Goal: Obtain resource: Download file/media

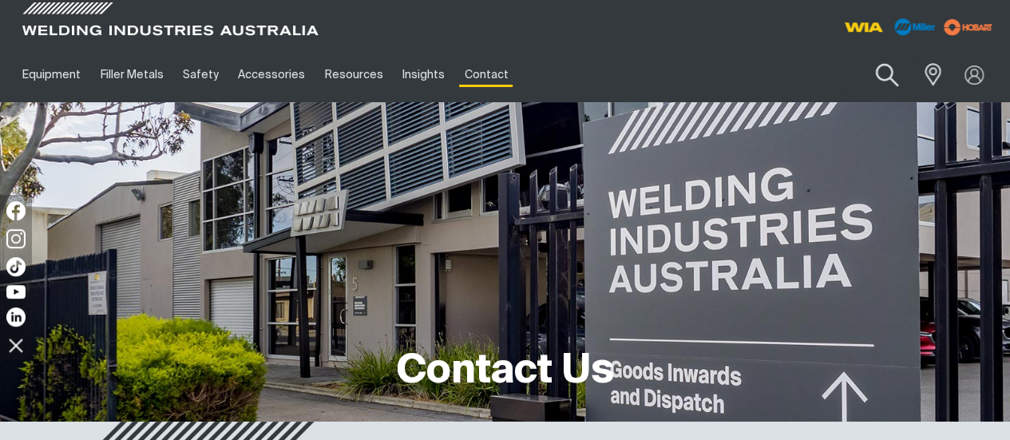
click at [893, 77] on button "Search products" at bounding box center [887, 76] width 65 height 46
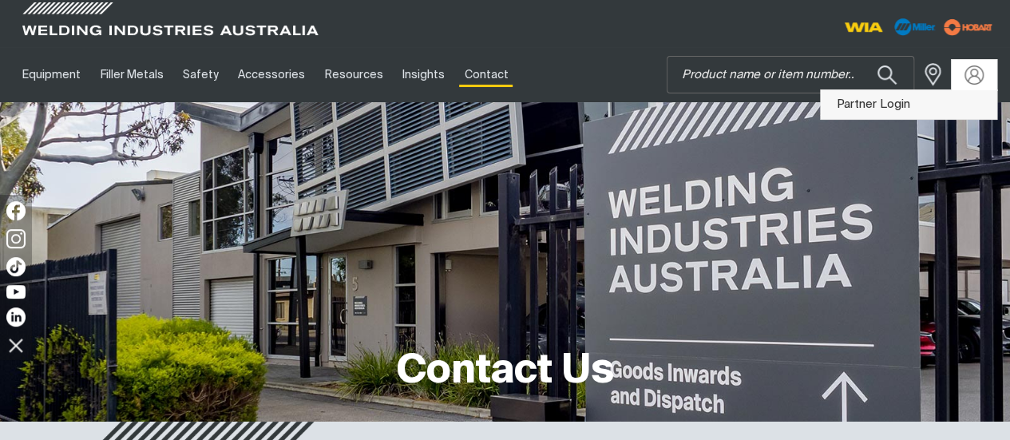
click at [928, 97] on link "Partner Login" at bounding box center [909, 105] width 176 height 30
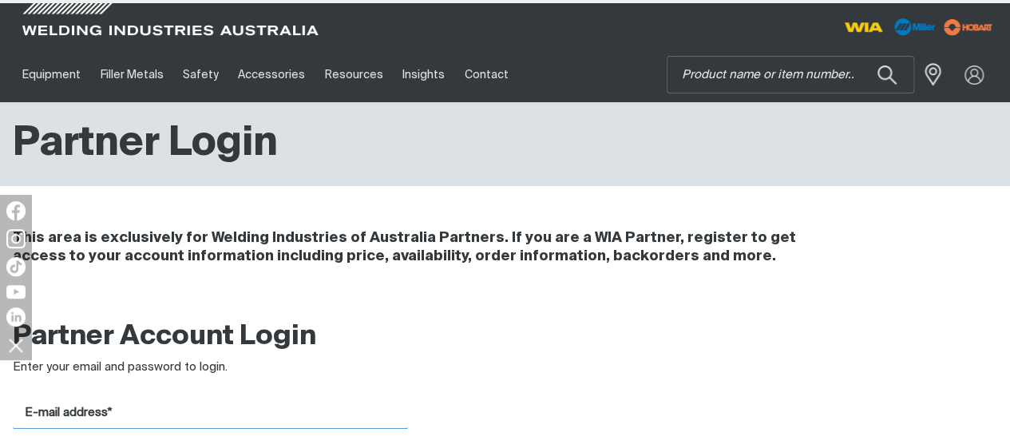
type input "[EMAIL_ADDRESS][DOMAIN_NAME]"
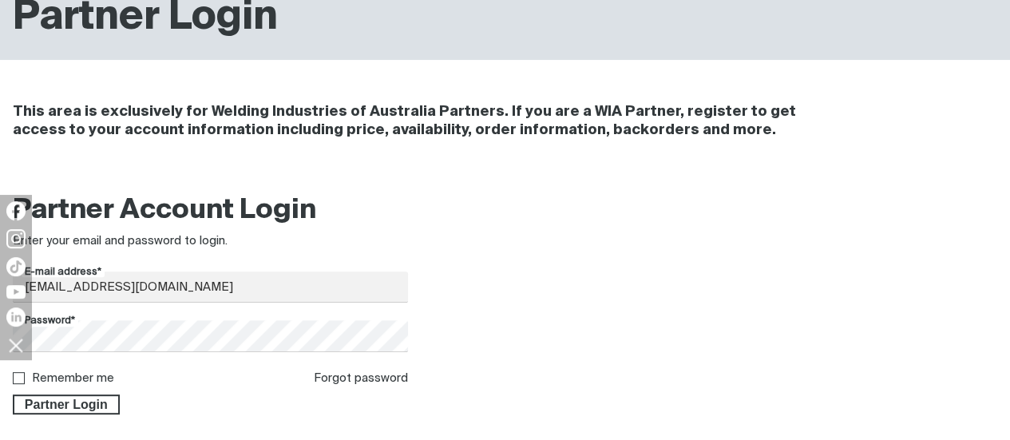
scroll to position [160, 0]
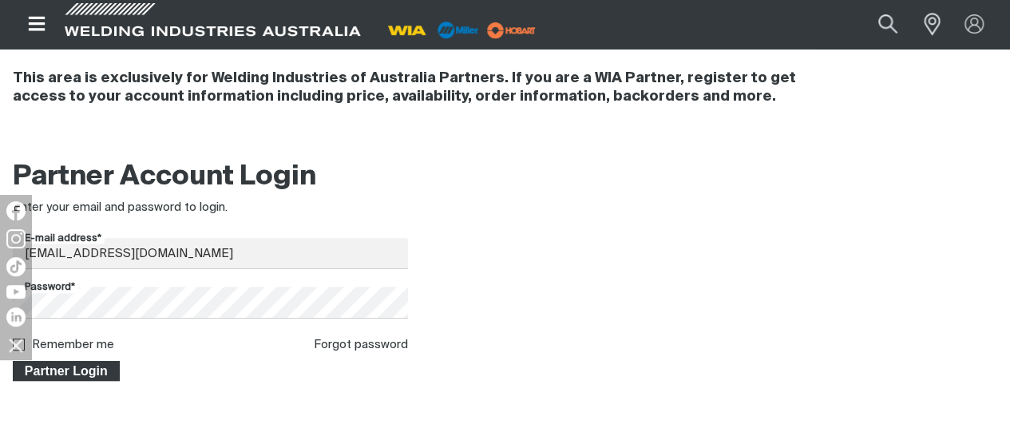
click at [81, 363] on span "Partner Login" at bounding box center [66, 371] width 104 height 21
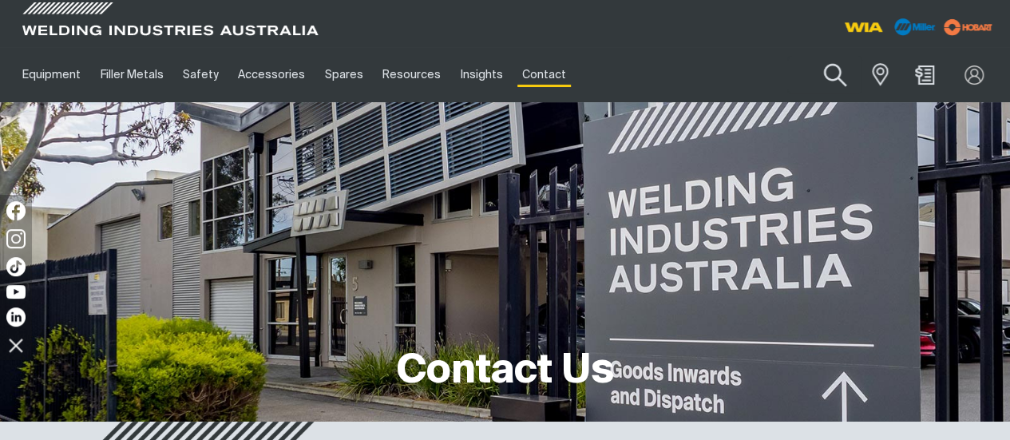
click at [832, 76] on button "Search products" at bounding box center [834, 76] width 65 height 46
click at [772, 81] on input "Search" at bounding box center [738, 75] width 246 height 36
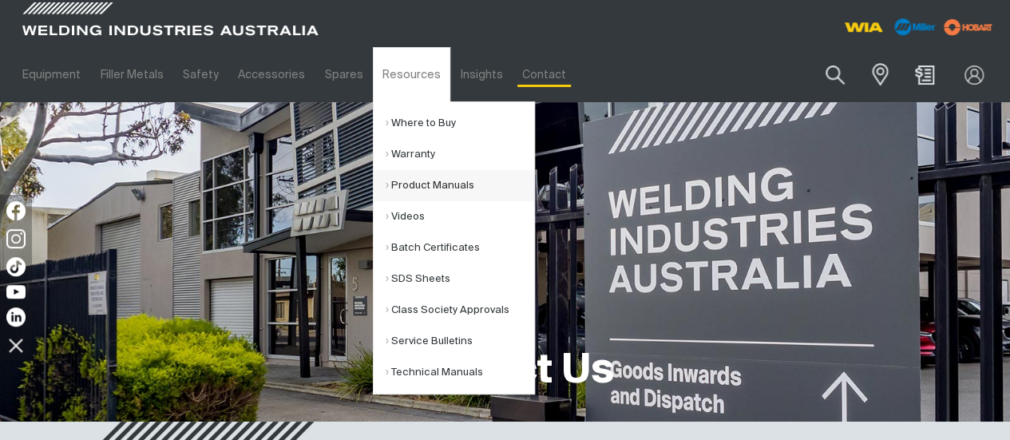
click at [429, 180] on link "Product Manuals" at bounding box center [460, 185] width 149 height 31
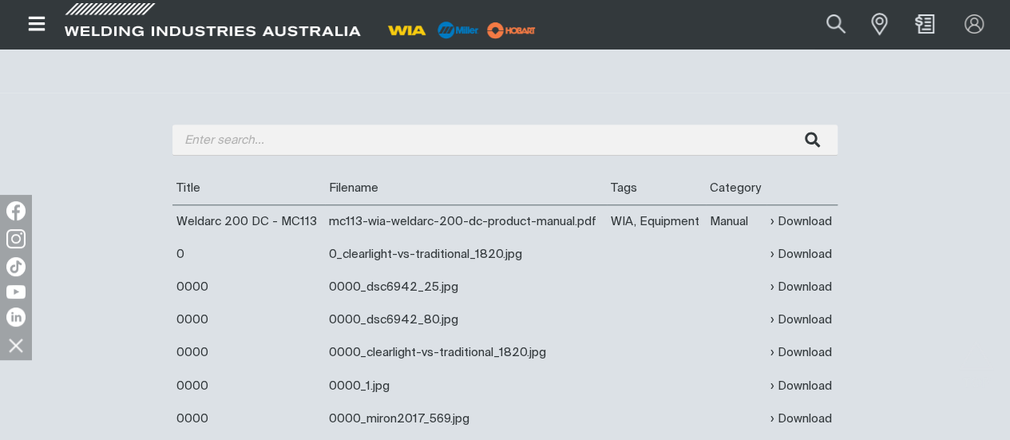
scroll to position [559, 0]
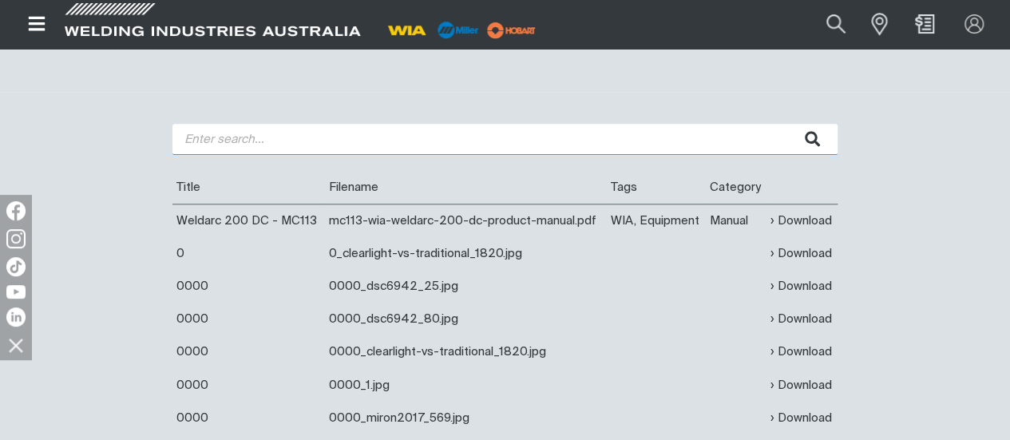
click at [371, 145] on input "search" at bounding box center [504, 139] width 665 height 31
type input "fabricator"
click at [787, 124] on button "submit" at bounding box center [812, 139] width 50 height 31
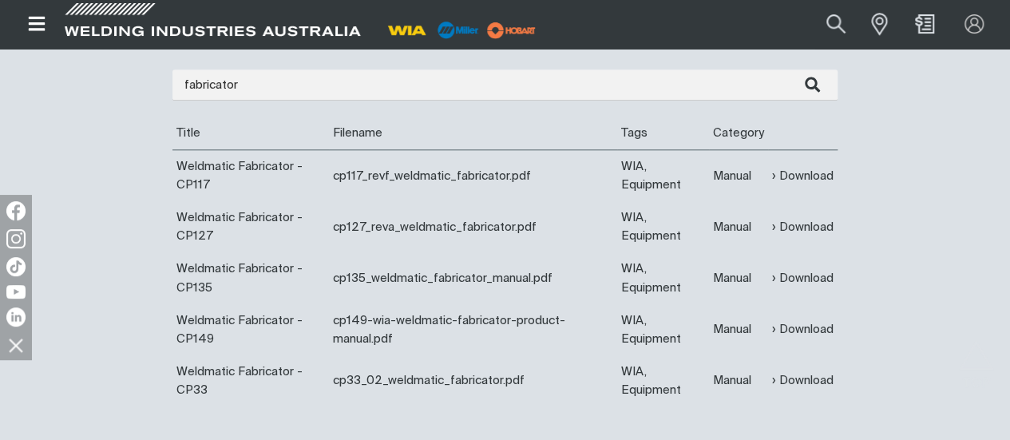
scroll to position [639, 0]
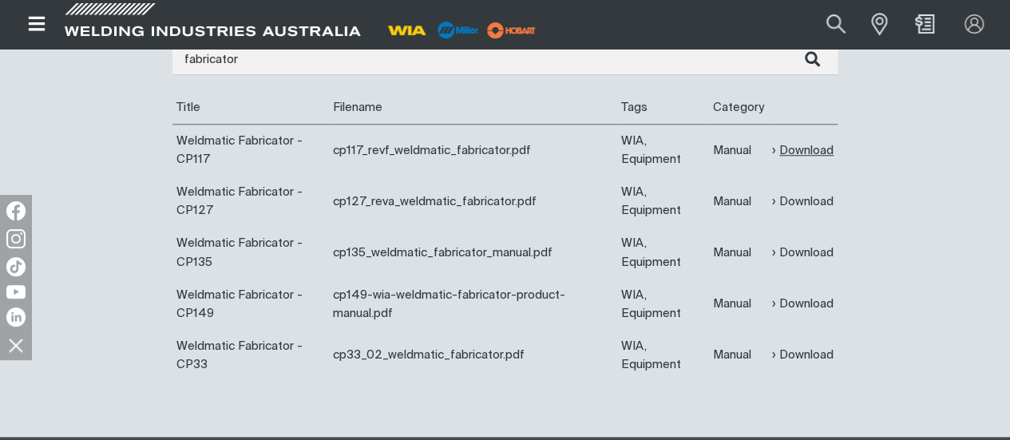
click at [813, 147] on link "Download" at bounding box center [802, 150] width 61 height 18
click at [788, 192] on td "Download" at bounding box center [802, 201] width 69 height 51
click at [799, 196] on link "Download" at bounding box center [802, 201] width 61 height 18
click at [805, 258] on link "Download" at bounding box center [802, 253] width 61 height 18
click at [802, 307] on link "Download" at bounding box center [802, 304] width 61 height 18
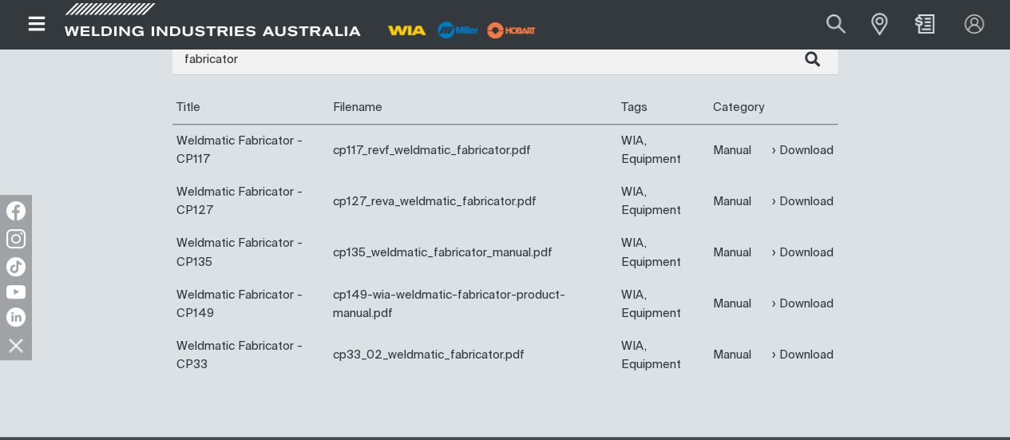
click at [928, 212] on div "fabricator Are you looking for a product manual for a discontinued product? You…" at bounding box center [505, 224] width 1010 height 425
click at [793, 355] on link "Download" at bounding box center [802, 355] width 61 height 18
click at [845, 26] on button "Search products" at bounding box center [835, 23] width 65 height 43
click at [767, 21] on input "Search" at bounding box center [739, 24] width 246 height 34
paste input "D0033"
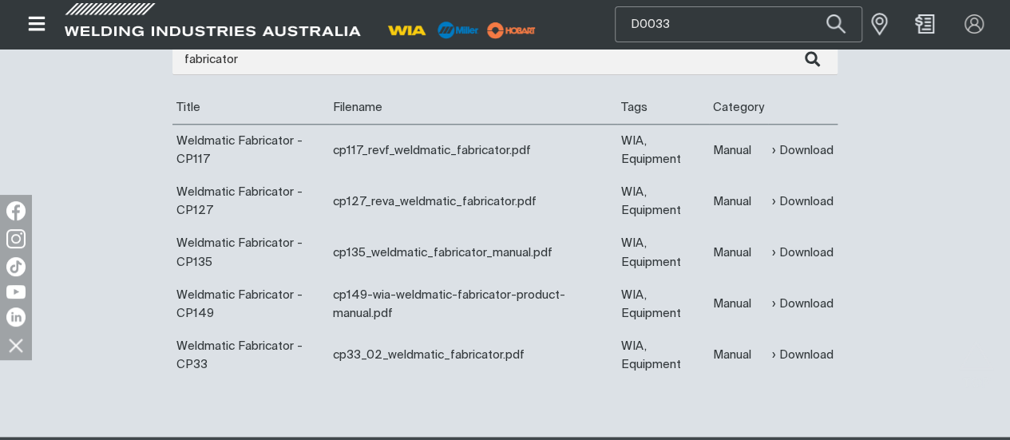
type input "D0033"
click at [809, 6] on button "Search products" at bounding box center [836, 24] width 54 height 36
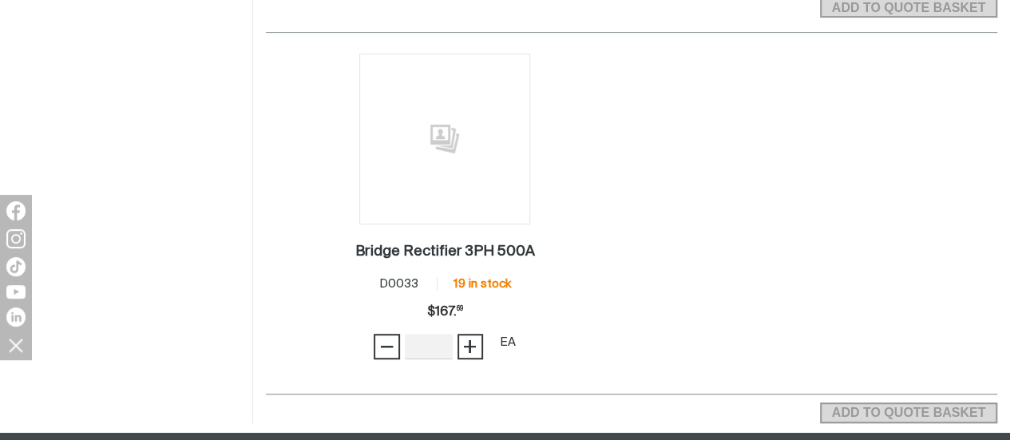
scroll to position [399, 0]
